Goal: Task Accomplishment & Management: Complete application form

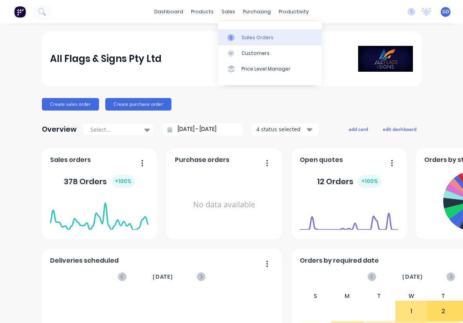
click at [254, 42] on link "Sales Orders" at bounding box center [270, 37] width 104 height 16
click at [252, 37] on div "Sales Orders" at bounding box center [258, 37] width 32 height 7
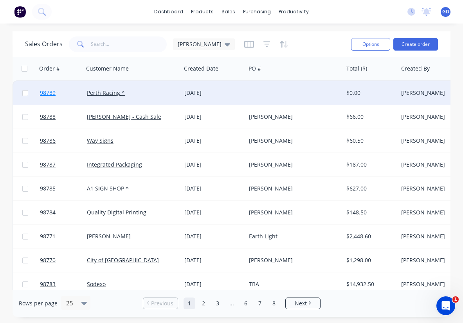
click at [47, 93] on span "98789" at bounding box center [48, 93] width 16 height 8
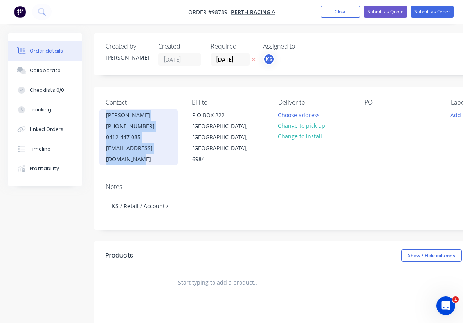
drag, startPoint x: 179, startPoint y: 149, endPoint x: 106, endPoint y: 114, distance: 80.4
click at [106, 114] on div "Contact Tony Favazzo (08) 9277 0795 0412 447 085 tfavazzo@perthracing.com.au" at bounding box center [143, 132] width 74 height 66
copy div "Tony Favazzo (08) 9277 0795 0412 447 085 tfavazzo@perthracing.com.a"
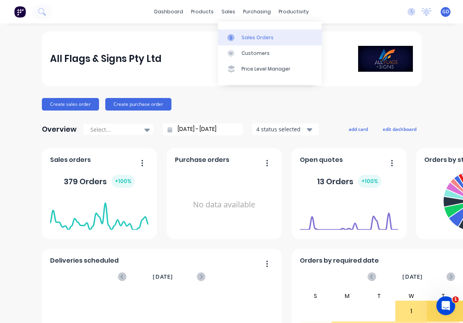
click at [251, 35] on div "Sales Orders" at bounding box center [258, 37] width 32 height 7
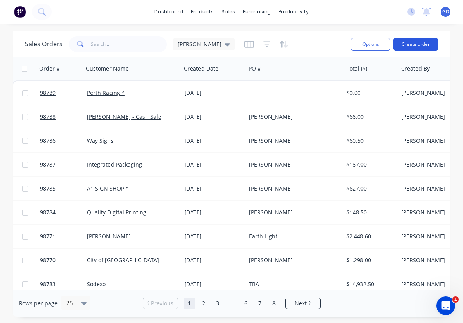
click at [418, 45] on button "Create order" at bounding box center [415, 44] width 45 height 13
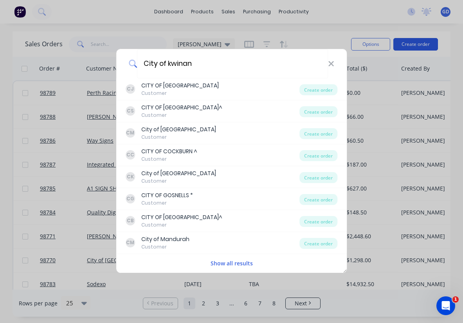
type input "City of kwinana"
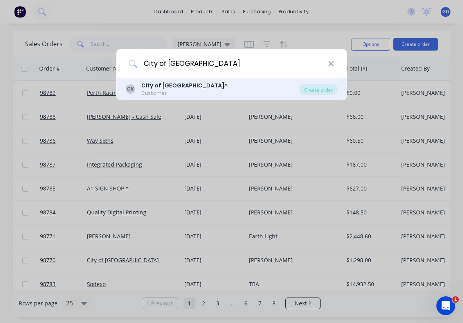
drag, startPoint x: 418, startPoint y: 45, endPoint x: 164, endPoint y: 86, distance: 257.3
click at [164, 86] on b "City of Kwinana" at bounding box center [182, 85] width 83 height 8
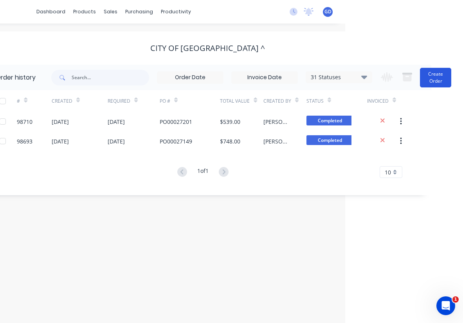
scroll to position [0, 118]
click at [439, 80] on button "Create Order" at bounding box center [435, 78] width 31 height 20
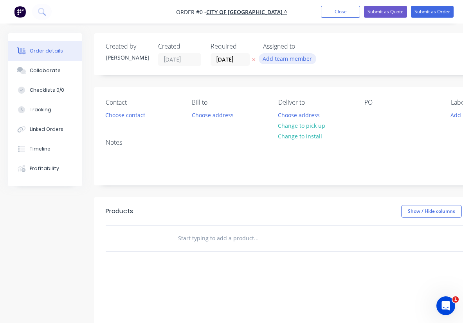
click at [274, 61] on button "Add team member" at bounding box center [288, 58] width 58 height 11
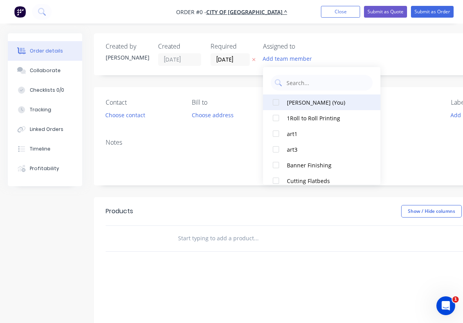
click at [282, 105] on div at bounding box center [276, 102] width 16 height 16
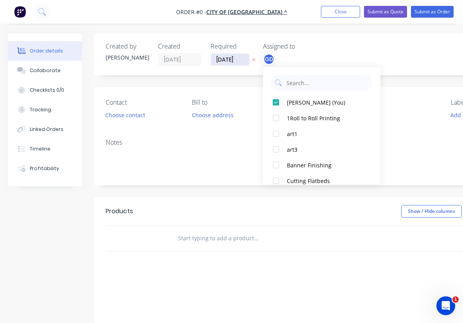
click at [229, 60] on div "Order details Collaborate Checklists 0/0 Tracking Linked Orders Timeline Profit…" at bounding box center [272, 242] width 544 height 418
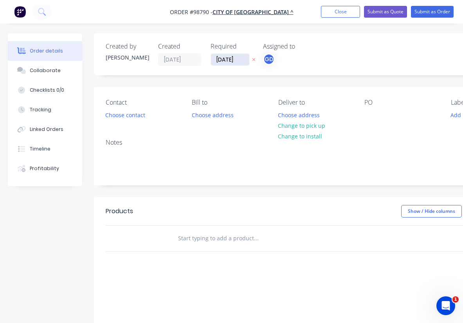
click at [229, 60] on input "02/10/25" at bounding box center [230, 60] width 38 height 12
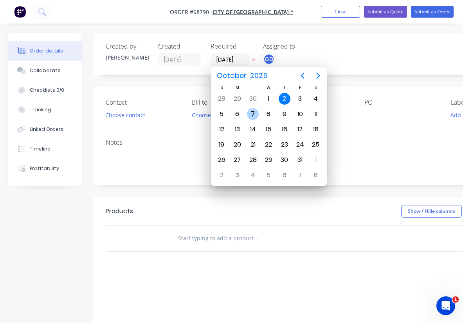
click at [255, 113] on div "7" at bounding box center [253, 114] width 12 height 12
type input "07/10/25"
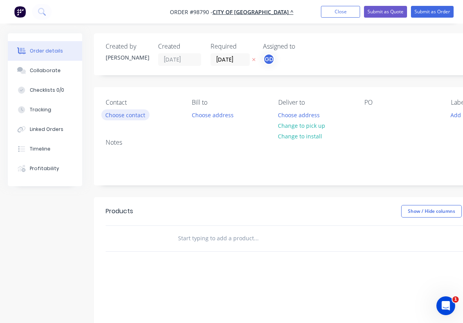
click at [135, 116] on button "Choose contact" at bounding box center [125, 114] width 48 height 11
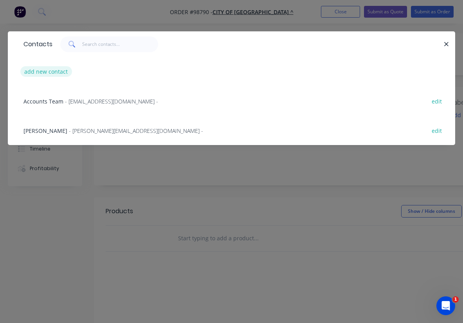
click at [40, 73] on button "add new contact" at bounding box center [46, 71] width 52 height 11
select select "AU"
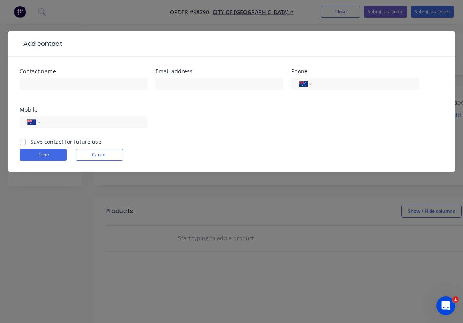
click at [31, 141] on label "Save contact for future use" at bounding box center [66, 141] width 71 height 8
click at [24, 141] on input "Save contact for future use" at bounding box center [23, 140] width 6 height 7
checkbox input "true"
paste input "Shelley.Potsig-Sanders@kwinana.wa.gov.au"
type input "Shelley.Potsig-Sanders@kwinana.wa.gov.au"
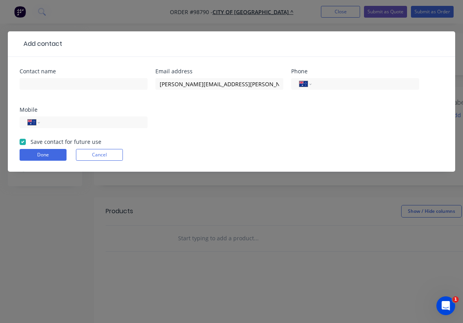
click at [240, 113] on div "Contact name Email address Shelley.Potsig-Sanders@kwinana.wa.gov.au Phone Inter…" at bounding box center [232, 103] width 424 height 69
click at [62, 81] on input "text" at bounding box center [84, 84] width 128 height 12
paste input "Shelley Potsig-Sanders"
type input "Shelley Potsig-Sanders"
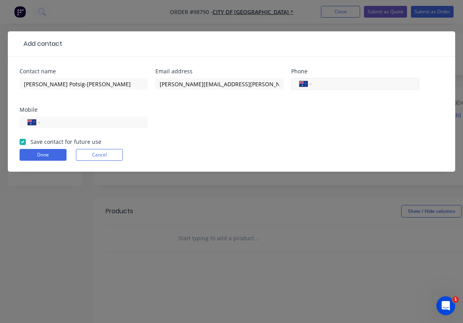
paste input "(08) 9439 0447"
type input "(08) 9439 0447"
click at [49, 153] on button "Done" at bounding box center [43, 155] width 47 height 12
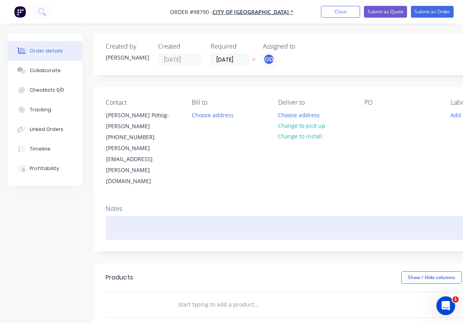
click at [128, 216] on div at bounding box center [315, 228] width 419 height 24
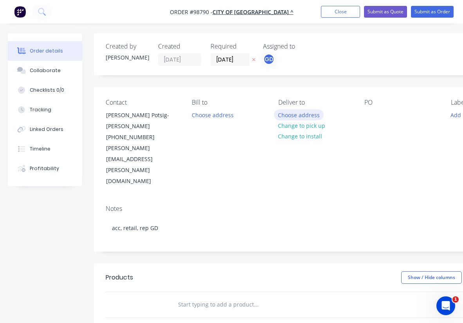
click at [294, 117] on button "Choose address" at bounding box center [299, 114] width 50 height 11
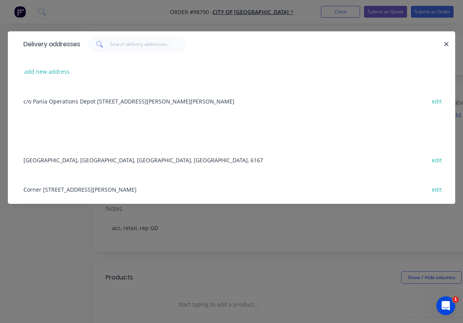
click at [73, 190] on div "Corner Sulphur Rd & Gilmore Ave, Kwinana, Western Australia, Australia, 6167 ed…" at bounding box center [232, 188] width 424 height 29
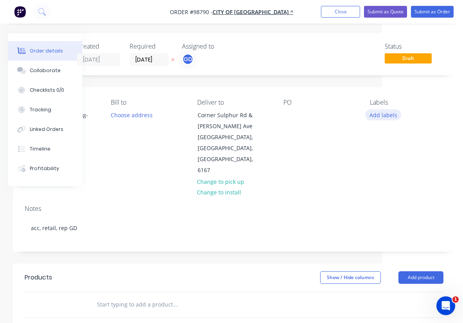
scroll to position [0, 81]
click at [381, 114] on button "Add labels" at bounding box center [383, 114] width 36 height 11
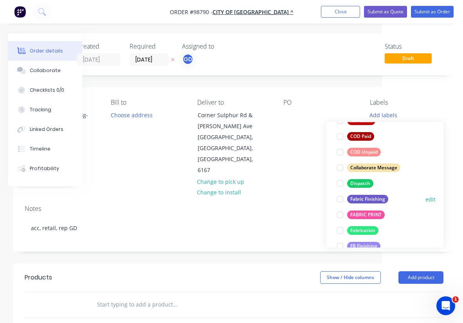
scroll to position [130, 0]
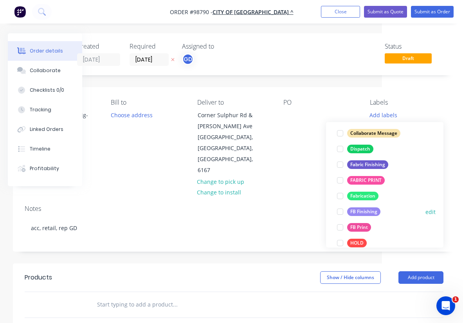
click at [370, 212] on div "FB Finishing" at bounding box center [363, 211] width 33 height 9
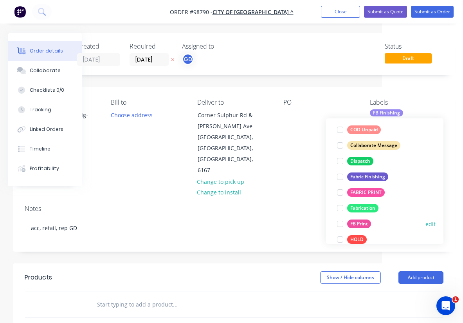
click at [366, 220] on div "FB Print" at bounding box center [359, 223] width 24 height 9
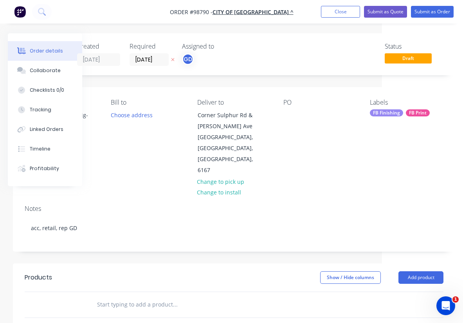
click at [306, 198] on div "Notes acc, retail, rep GD" at bounding box center [234, 224] width 442 height 52
click at [287, 116] on div at bounding box center [289, 114] width 13 height 11
paste div
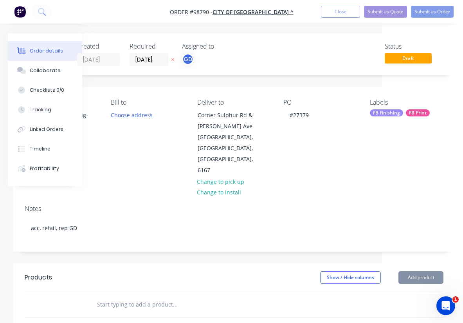
click at [109, 296] on input "text" at bounding box center [175, 304] width 157 height 16
paste input "A1 portrait 5mm corflutes single sided with 4 corner eyelets"
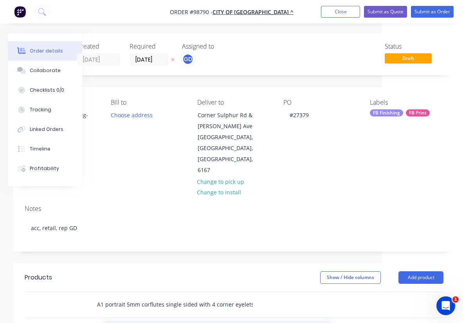
type input "A1 portrait 5mm corflutes single sided with 4 corner eyelets"
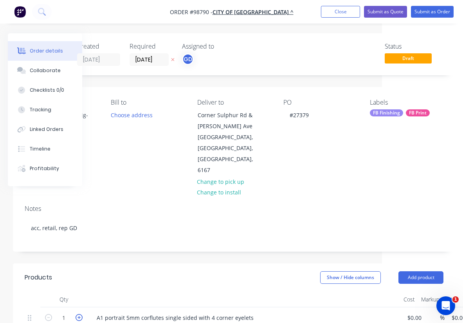
click at [79, 314] on icon "button" at bounding box center [79, 317] width 7 height 7
type input "4"
click at [157, 271] on div "Show / Hide columns Add product" at bounding box center [279, 277] width 330 height 13
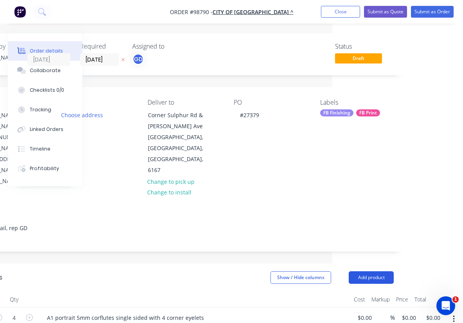
scroll to position [0, 131]
click at [438, 312] on input "0.00" at bounding box center [435, 317] width 18 height 11
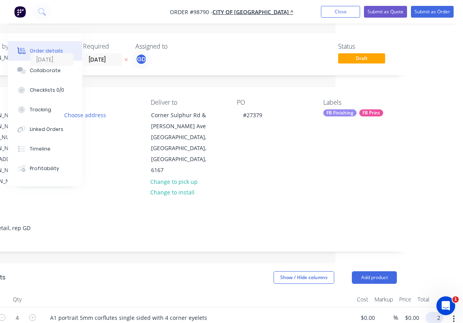
scroll to position [0, 122]
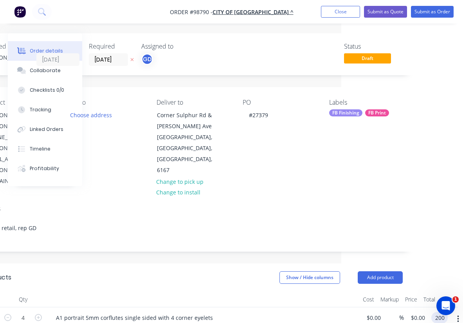
type input "200"
type input "$50.00"
type input "$200.00"
click at [322, 291] on div at bounding box center [203, 299] width 313 height 16
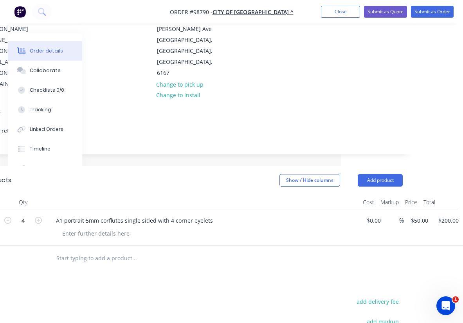
scroll to position [204, 122]
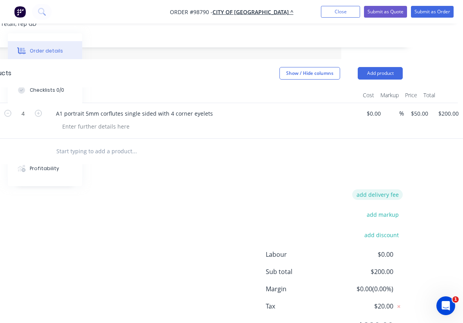
click at [386, 189] on button "add delivery fee" at bounding box center [377, 194] width 51 height 11
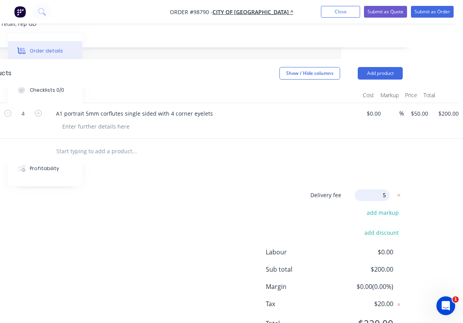
type input "55"
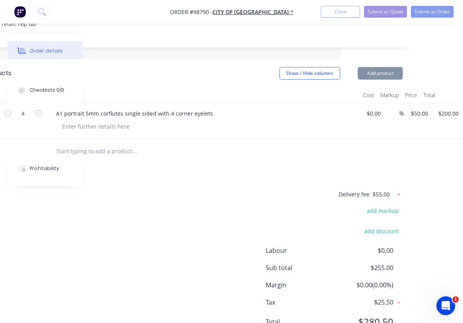
click at [281, 189] on div "Delivery fee $55.00 add markup add discount Labour $0.00 Sub total $255.00 Marg…" at bounding box center [193, 262] width 419 height 147
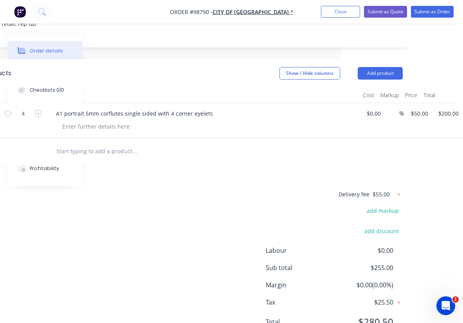
scroll to position [0, 122]
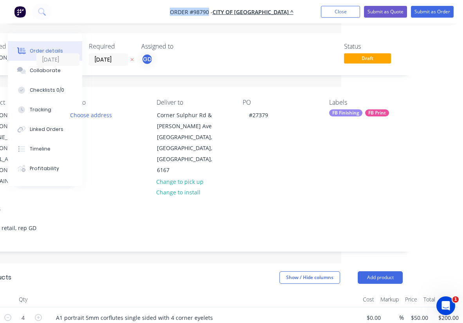
drag, startPoint x: 176, startPoint y: 5, endPoint x: 223, endPoint y: 11, distance: 47.6
click at [223, 11] on nav "Order #98790 - City of Kwinana ^ Add product Close Submit as Quote Submit as Or…" at bounding box center [231, 11] width 463 height 23
copy span "Order #98790"
click at [332, 14] on button "Close" at bounding box center [340, 12] width 39 height 12
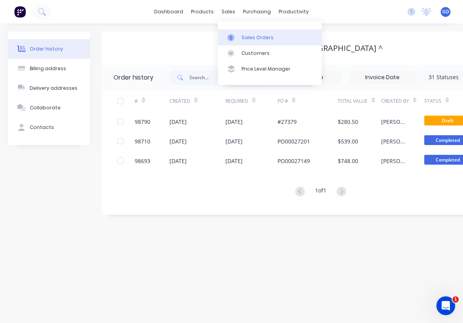
click at [250, 38] on div "Sales Orders" at bounding box center [258, 37] width 32 height 7
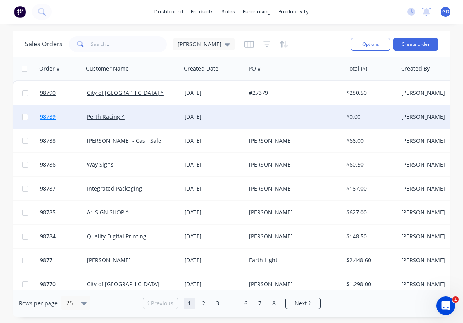
click at [49, 117] on span "98789" at bounding box center [48, 117] width 16 height 8
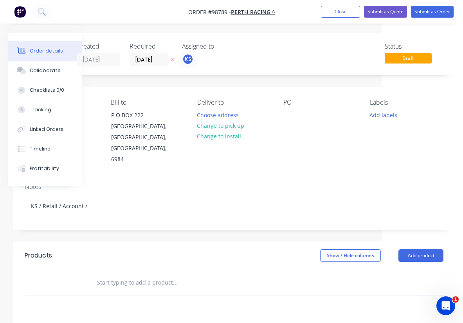
scroll to position [0, 81]
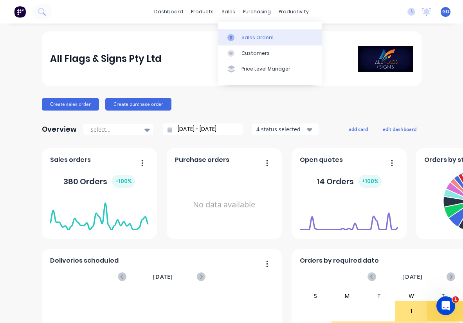
click at [251, 39] on div "Sales Orders" at bounding box center [258, 37] width 32 height 7
click at [248, 36] on div "Sales Orders" at bounding box center [258, 37] width 32 height 7
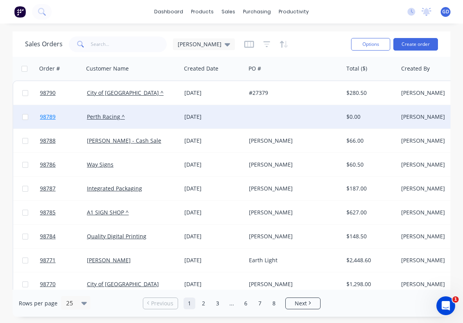
click at [52, 117] on span "98789" at bounding box center [48, 117] width 16 height 8
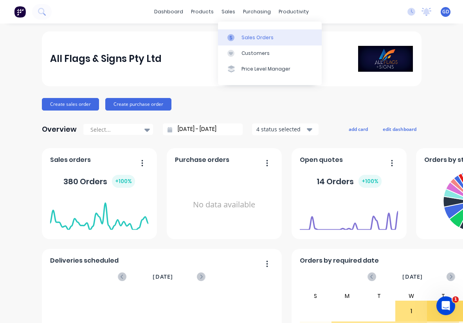
click at [251, 38] on div "Sales Orders" at bounding box center [258, 37] width 32 height 7
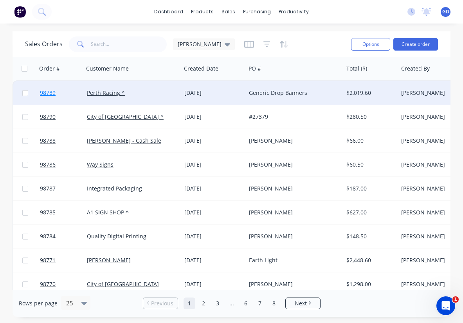
click at [49, 96] on span "98789" at bounding box center [48, 93] width 16 height 8
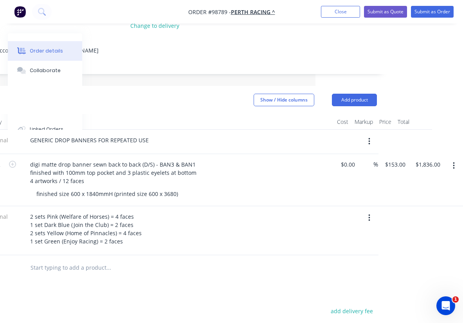
scroll to position [166, 148]
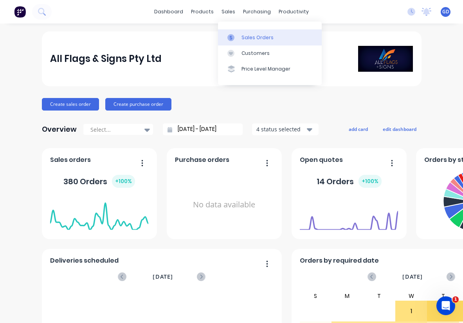
click at [246, 37] on div "Sales Orders" at bounding box center [258, 37] width 32 height 7
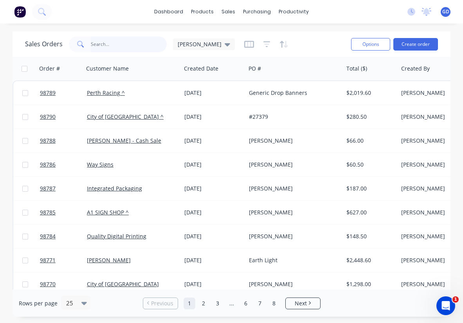
click at [95, 41] on input "text" at bounding box center [129, 44] width 76 height 16
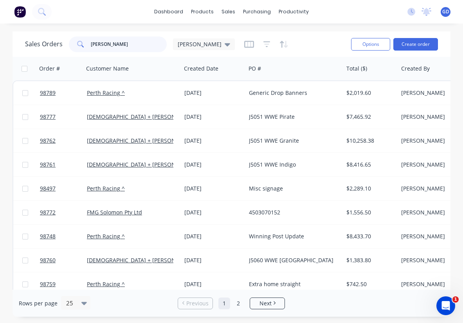
type input "[PERSON_NAME]"
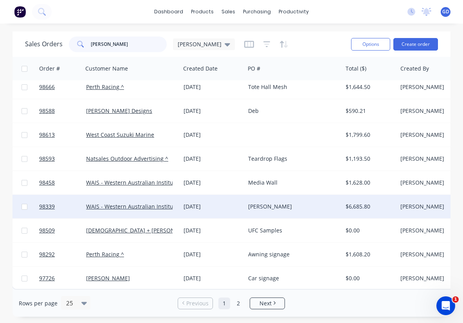
scroll to position [392, 2]
